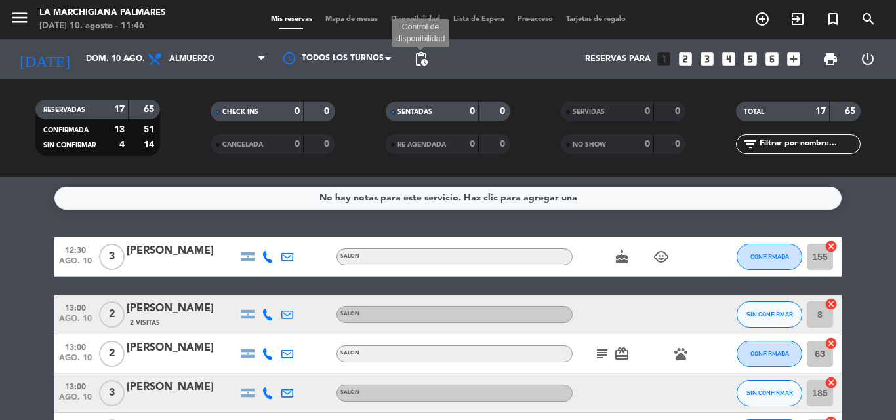
click at [423, 60] on span "pending_actions" at bounding box center [421, 59] width 16 height 16
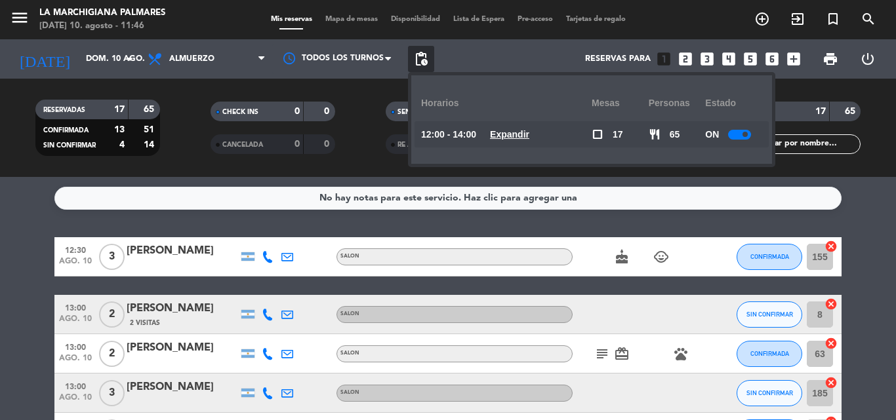
click at [734, 132] on div at bounding box center [739, 135] width 23 height 10
click at [866, 216] on div "No hay notas para este servicio. Haz clic para agregar una 12:30 [DATE] 3 [PERS…" at bounding box center [448, 298] width 896 height 243
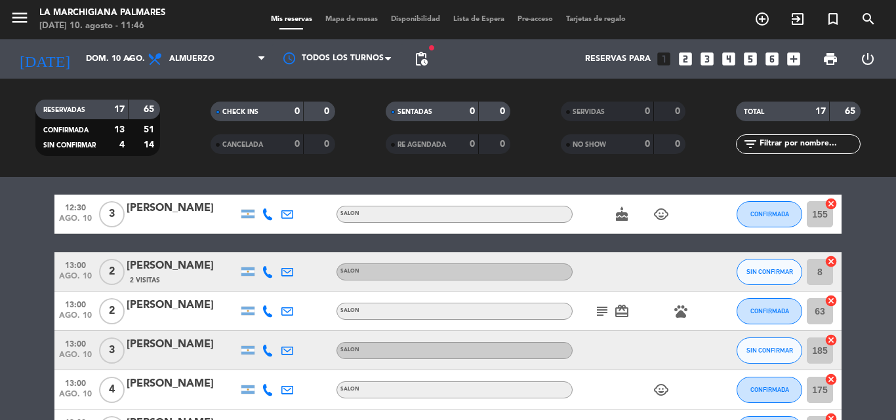
scroll to position [66, 0]
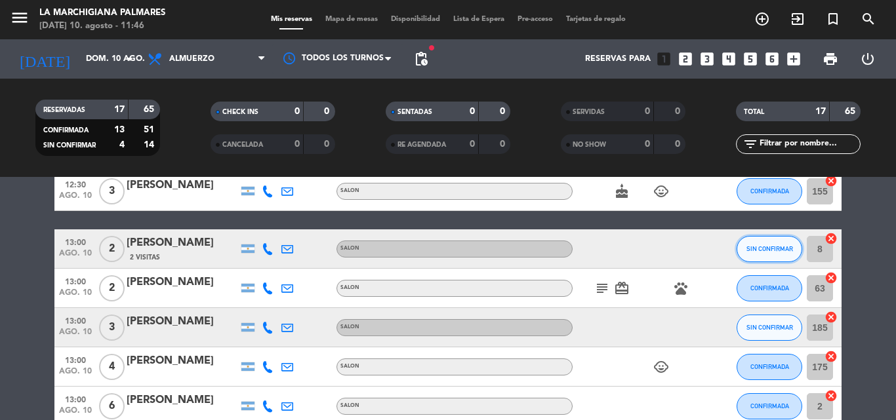
click at [747, 253] on button "SIN CONFIRMAR" at bounding box center [769, 249] width 66 height 26
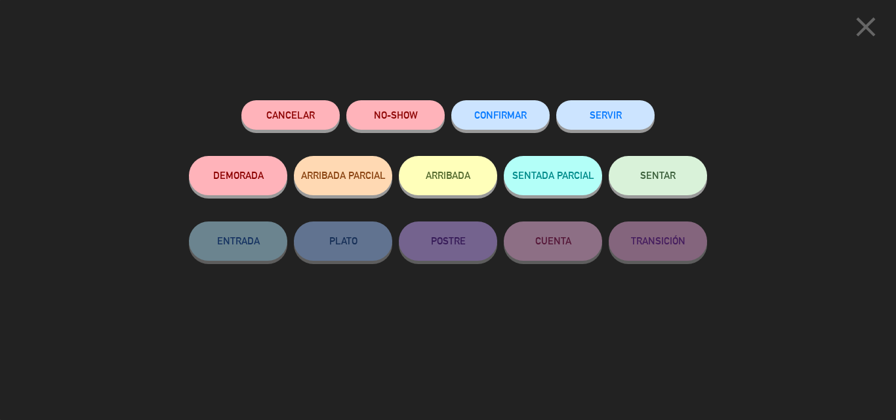
click at [521, 123] on button "CONFIRMAR" at bounding box center [500, 115] width 98 height 30
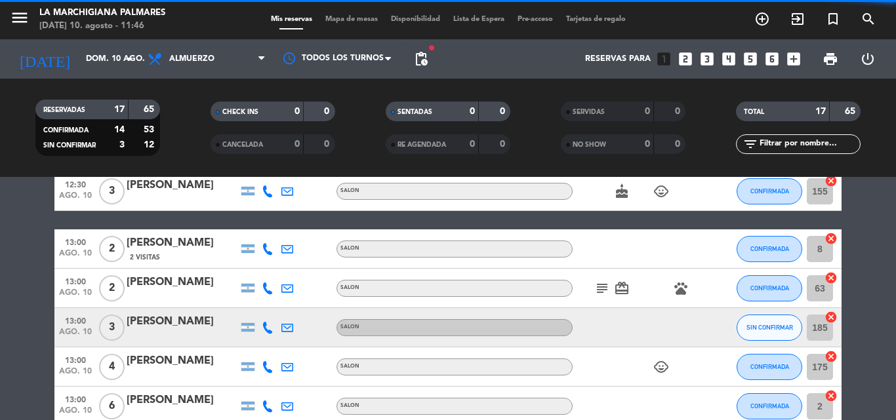
scroll to position [131, 0]
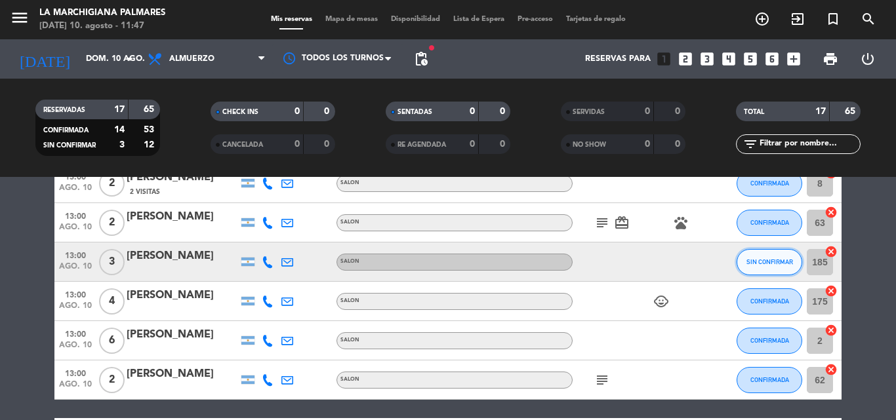
click at [761, 269] on button "SIN CONFIRMAR" at bounding box center [769, 262] width 66 height 26
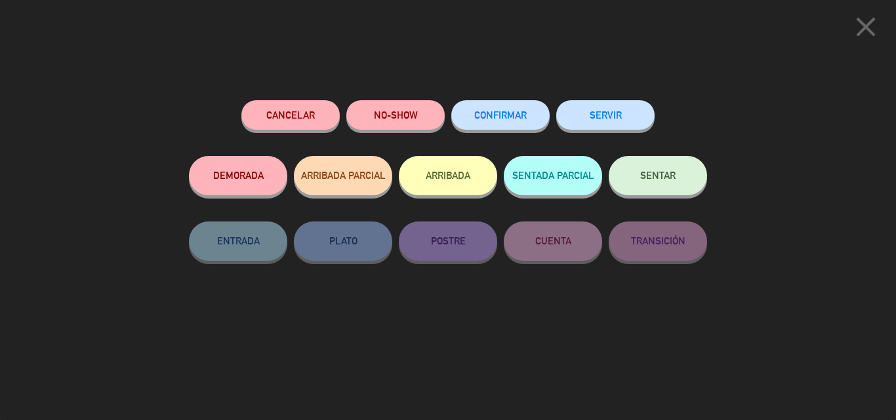
click at [488, 111] on button "CONFIRMAR" at bounding box center [500, 115] width 98 height 30
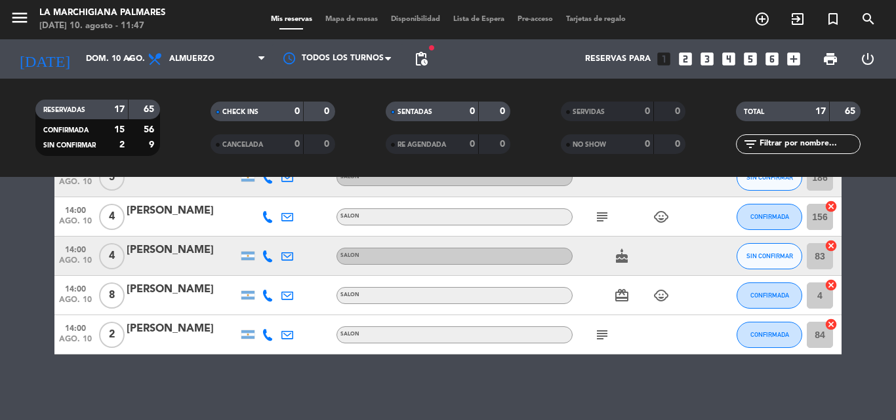
scroll to position [541, 0]
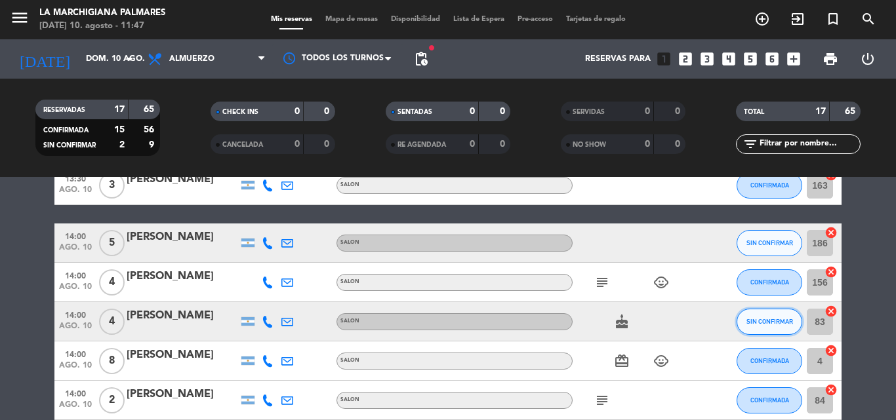
click at [768, 324] on span "SIN CONFIRMAR" at bounding box center [769, 321] width 47 height 7
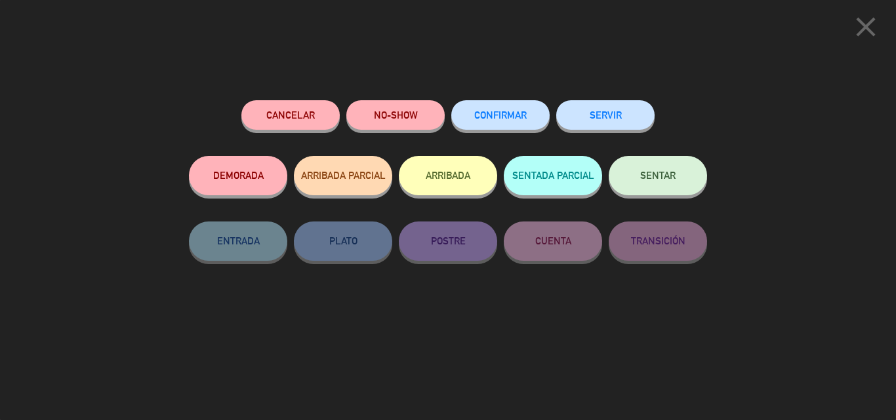
click at [498, 112] on span "CONFIRMAR" at bounding box center [500, 114] width 52 height 11
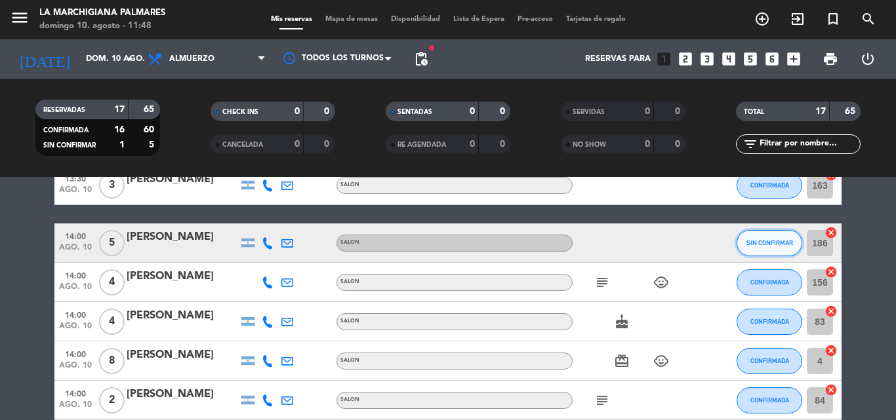
click at [766, 247] on button "SIN CONFIRMAR" at bounding box center [769, 243] width 66 height 26
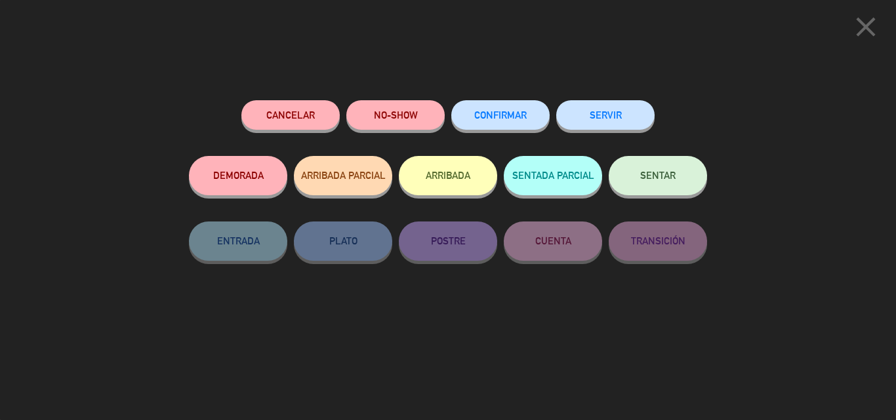
click at [509, 119] on span "CONFIRMAR" at bounding box center [500, 114] width 52 height 11
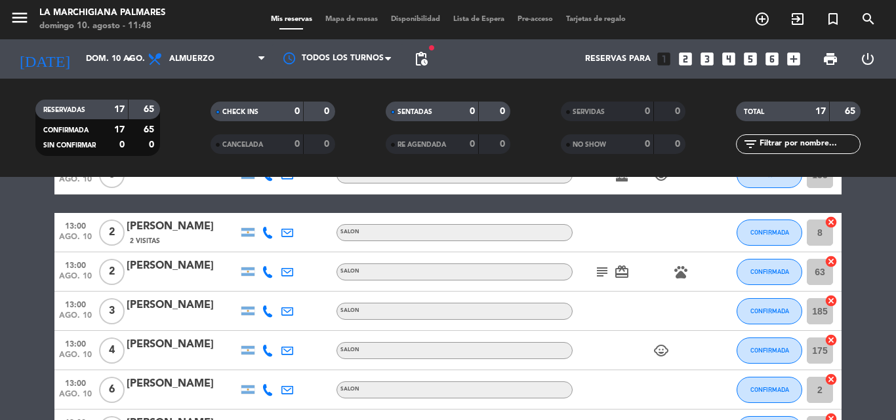
scroll to position [0, 0]
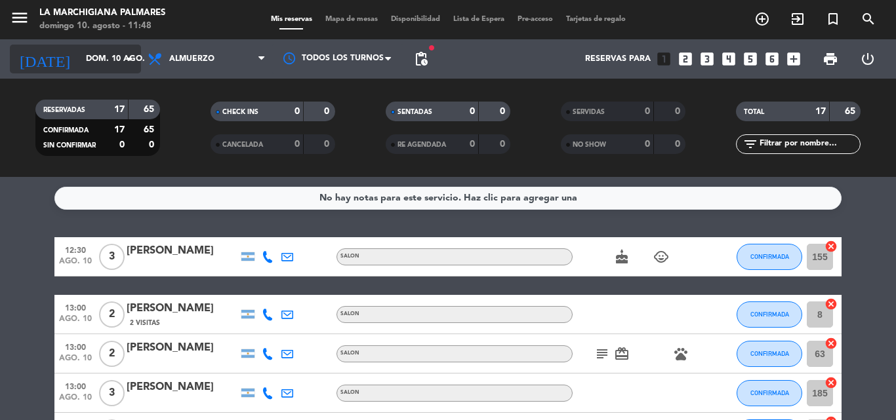
click at [126, 56] on icon "arrow_drop_down" at bounding box center [130, 59] width 16 height 16
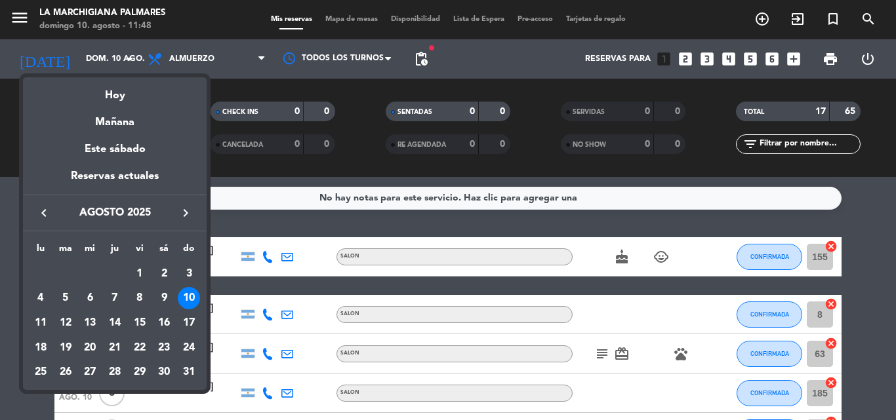
click at [180, 58] on div at bounding box center [448, 210] width 896 height 420
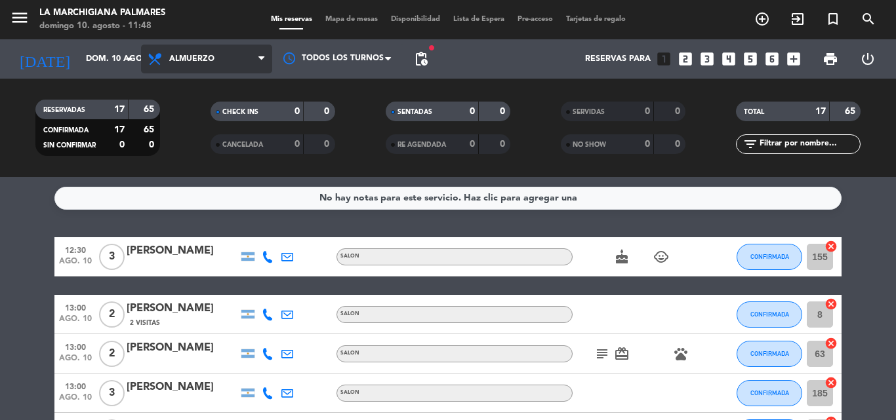
click at [181, 58] on span "Almuerzo" at bounding box center [191, 58] width 45 height 9
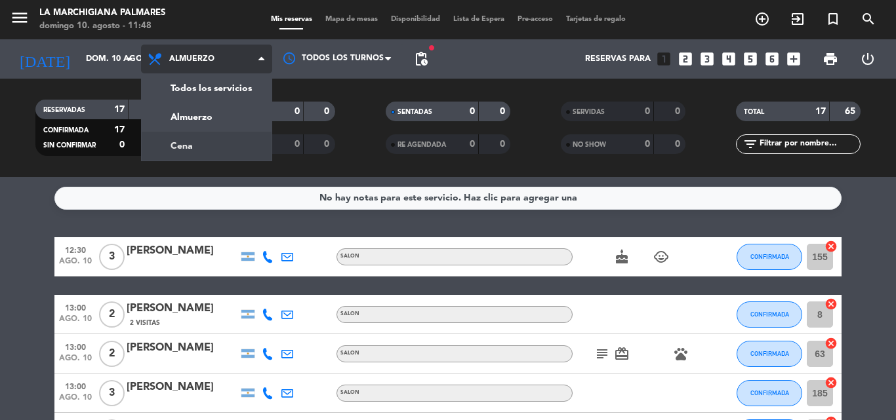
click at [184, 137] on div "menu La Marchigiana [PERSON_NAME][DATE] 10. agosto - 11:48 Mis reservas Mapa de…" at bounding box center [448, 88] width 896 height 177
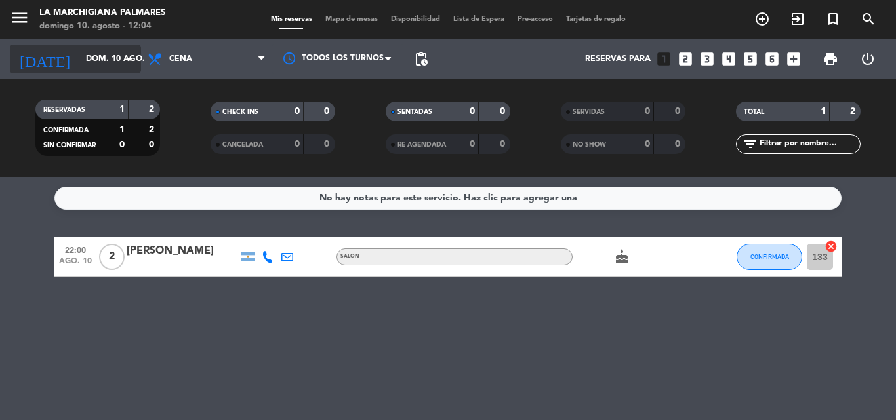
click at [119, 59] on input "dom. 10 ago." at bounding box center [134, 59] width 111 height 22
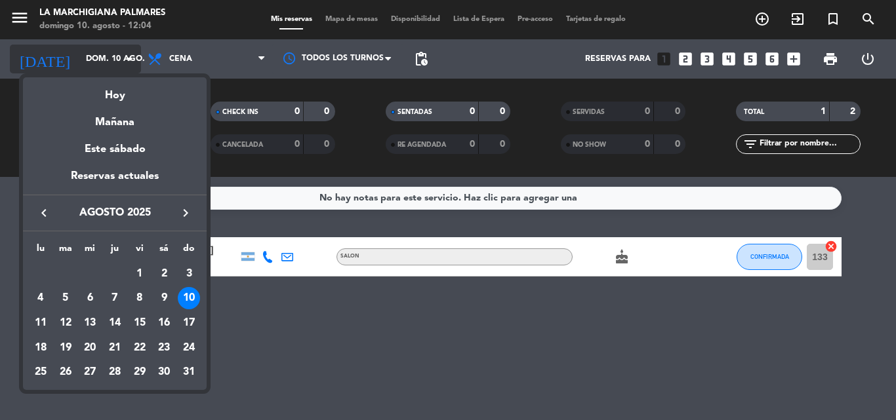
click at [119, 59] on div at bounding box center [448, 210] width 896 height 420
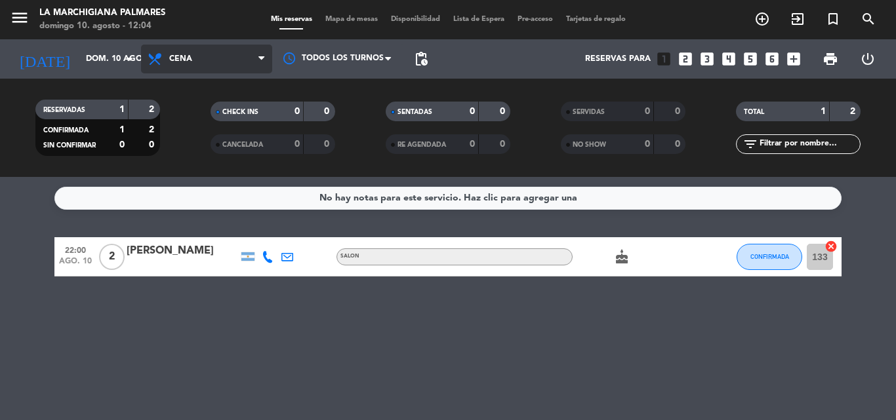
click at [197, 58] on span "Cena" at bounding box center [206, 59] width 131 height 29
click at [197, 125] on div "menu La Marchigiana [PERSON_NAME][DATE] 10. agosto - 12:04 Mis reservas Mapa de…" at bounding box center [448, 88] width 896 height 177
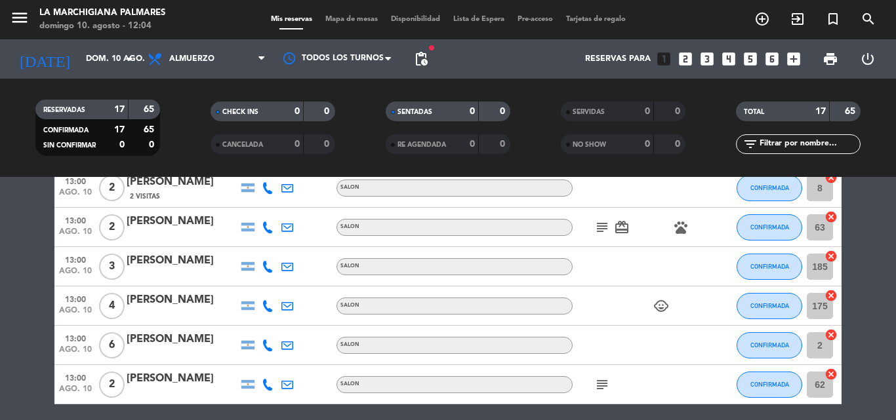
scroll to position [131, 0]
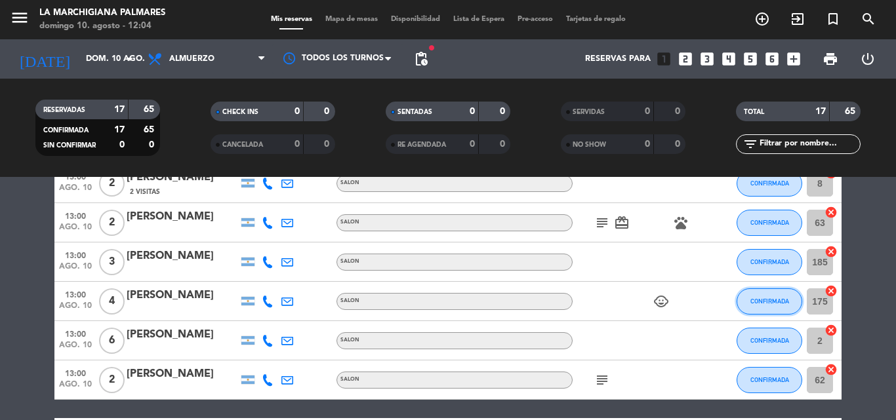
click at [786, 300] on span "CONFIRMADA" at bounding box center [769, 301] width 39 height 7
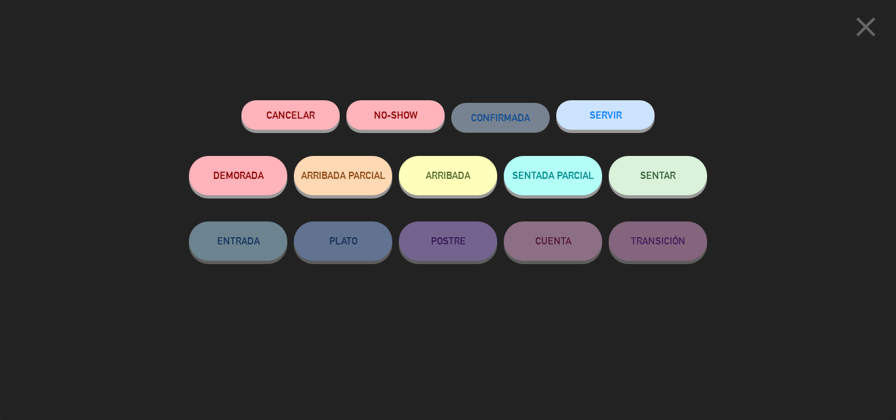
click at [319, 113] on button "Cancelar" at bounding box center [290, 115] width 98 height 30
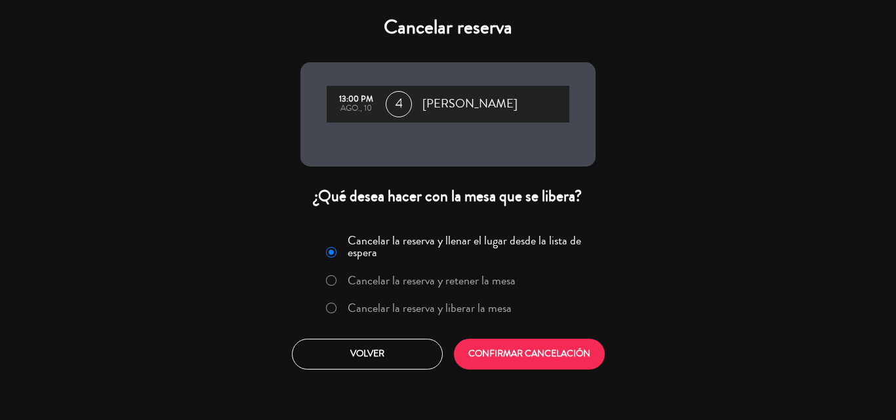
click at [407, 311] on label "Cancelar la reserva y liberar la mesa" at bounding box center [429, 308] width 164 height 12
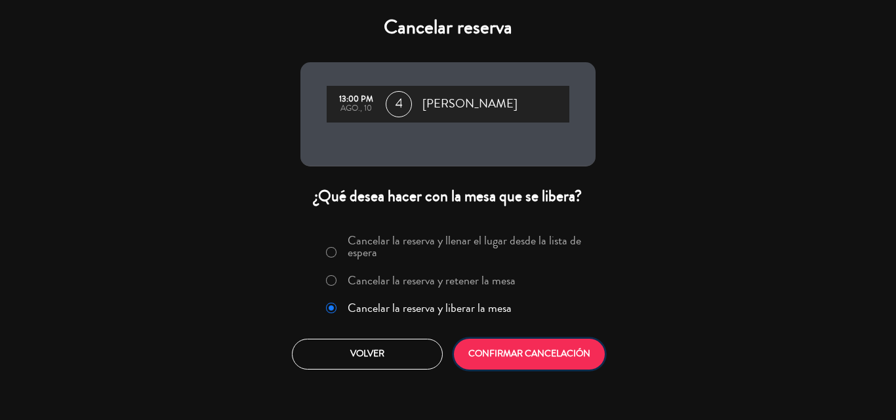
click at [524, 350] on button "CONFIRMAR CANCELACIÓN" at bounding box center [529, 354] width 151 height 31
